Goal: Information Seeking & Learning: Learn about a topic

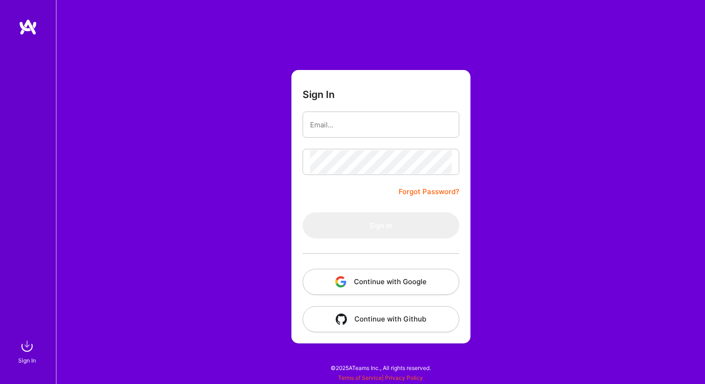
click at [342, 279] on img "button" at bounding box center [340, 281] width 11 height 11
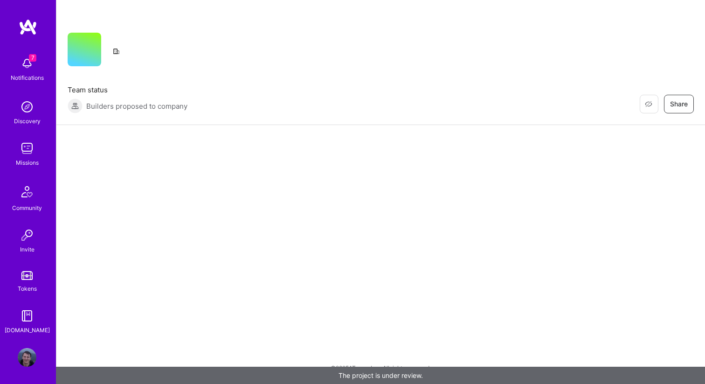
click at [27, 72] on img at bounding box center [27, 63] width 19 height 19
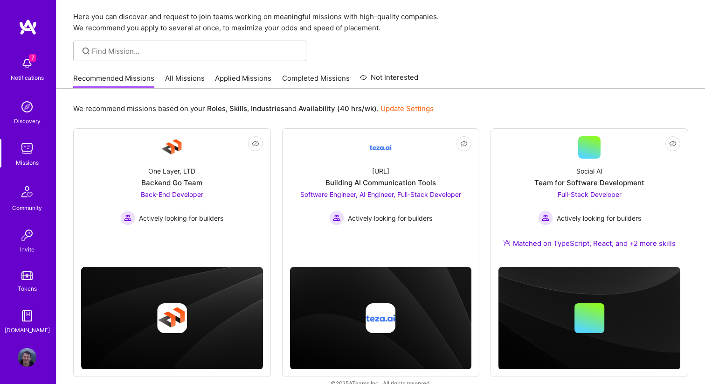
scroll to position [28, 0]
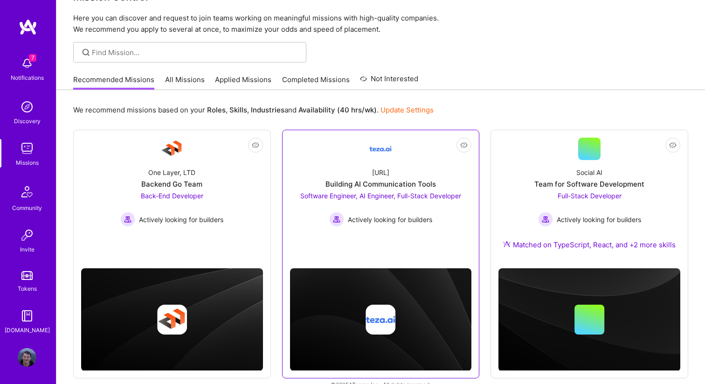
click at [429, 195] on span "Software Engineer, AI Engineer, Full-Stack Developer" at bounding box center [380, 196] width 161 height 8
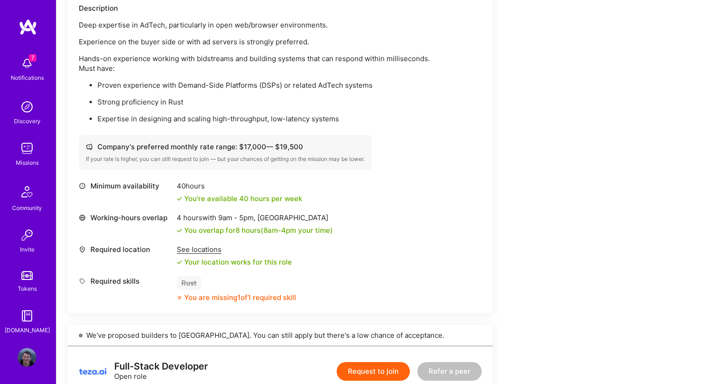
scroll to position [288, 0]
